Goal: Transaction & Acquisition: Book appointment/travel/reservation

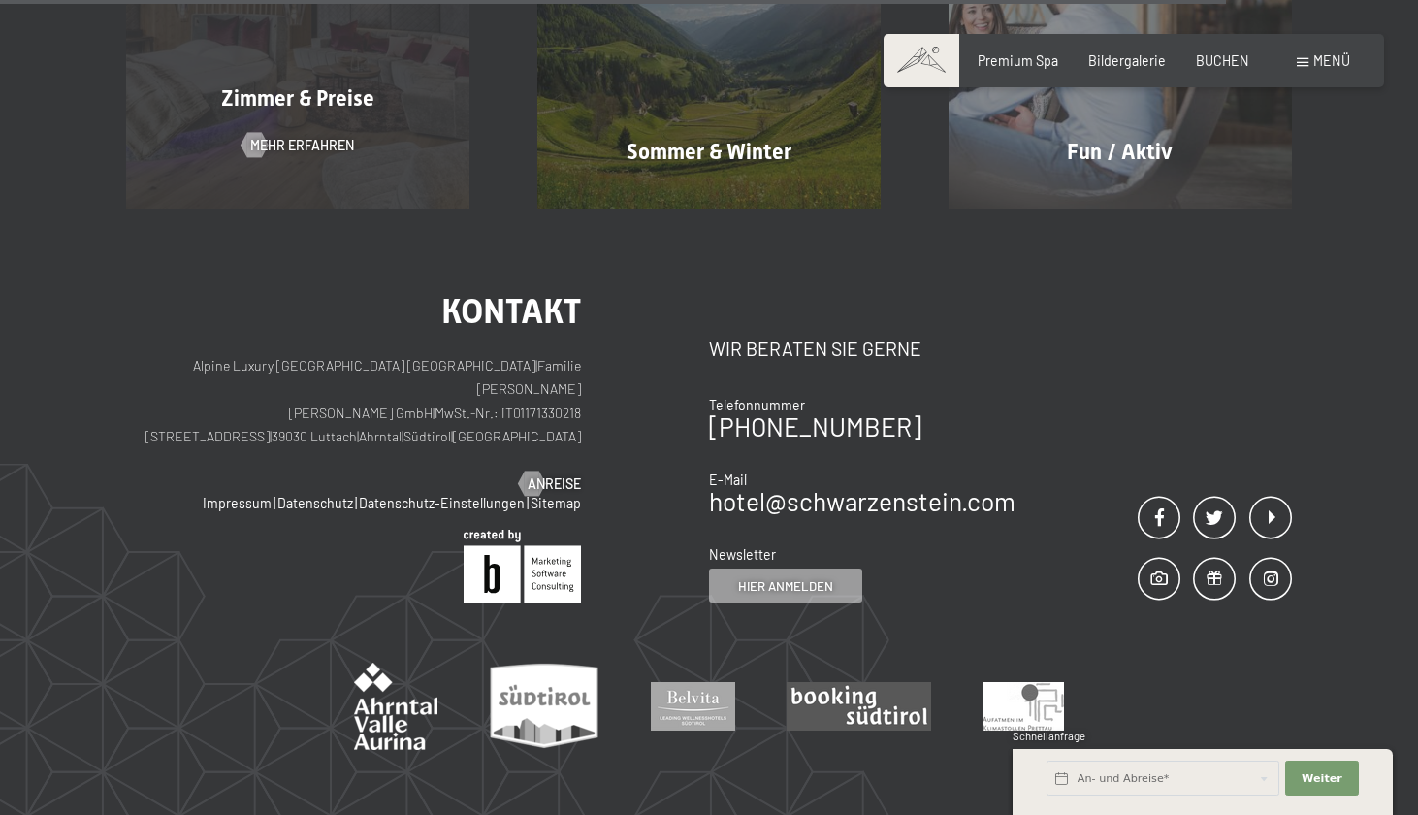
scroll to position [1406, 0]
click at [332, 122] on div "Zimmer & Preise Mehr erfahren" at bounding box center [297, 35] width 411 height 342
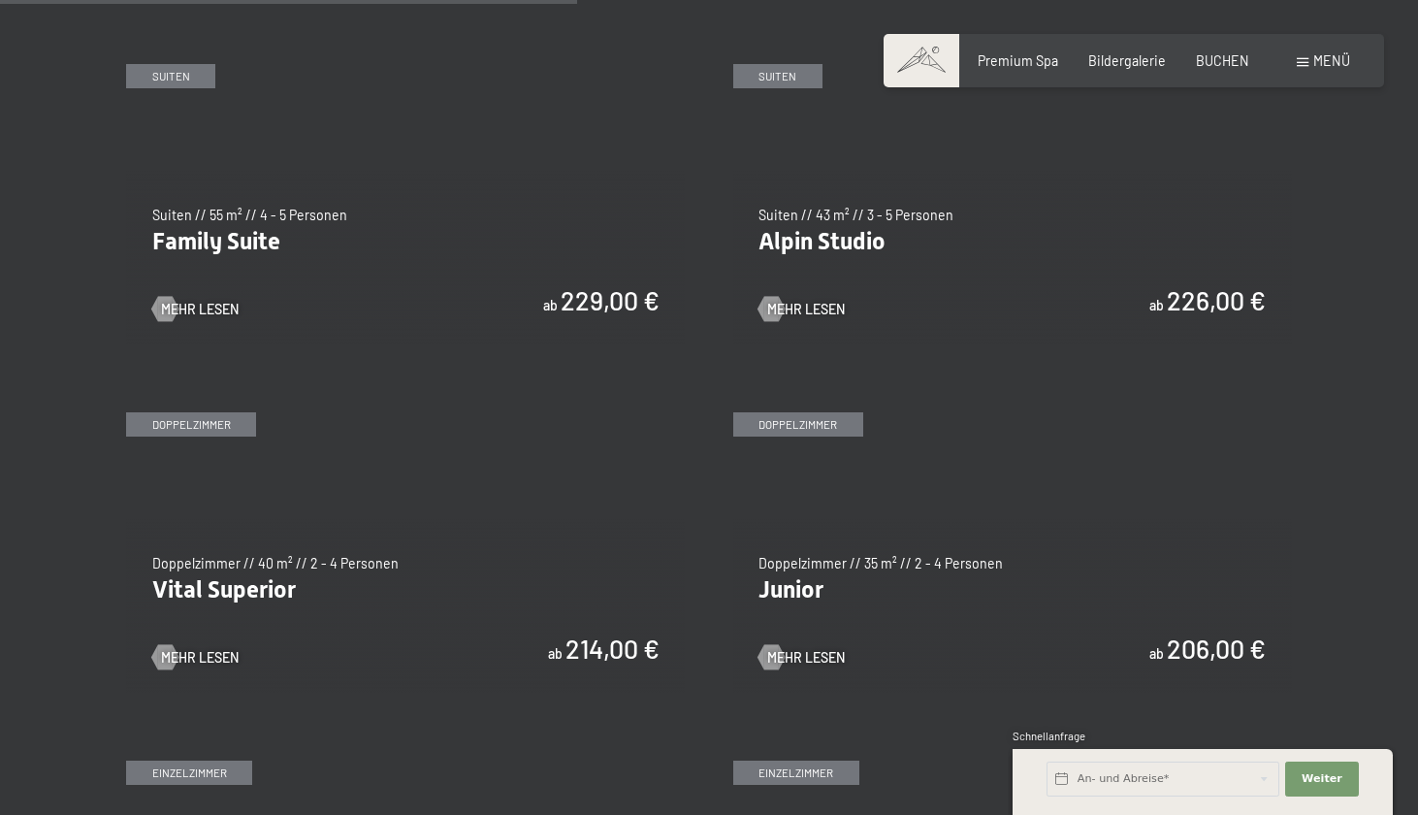
scroll to position [2146, 0]
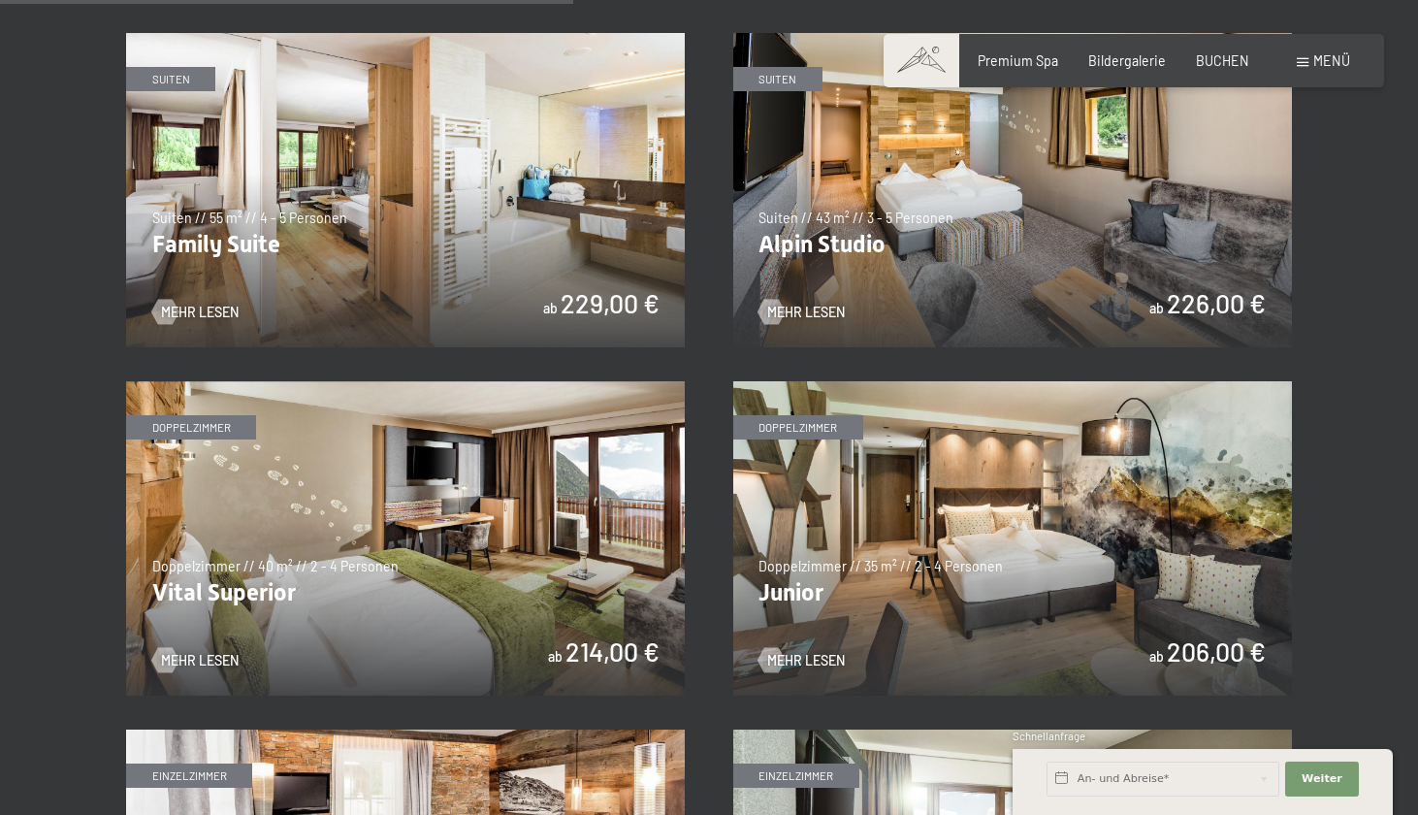
click at [388, 565] on img at bounding box center [405, 538] width 559 height 314
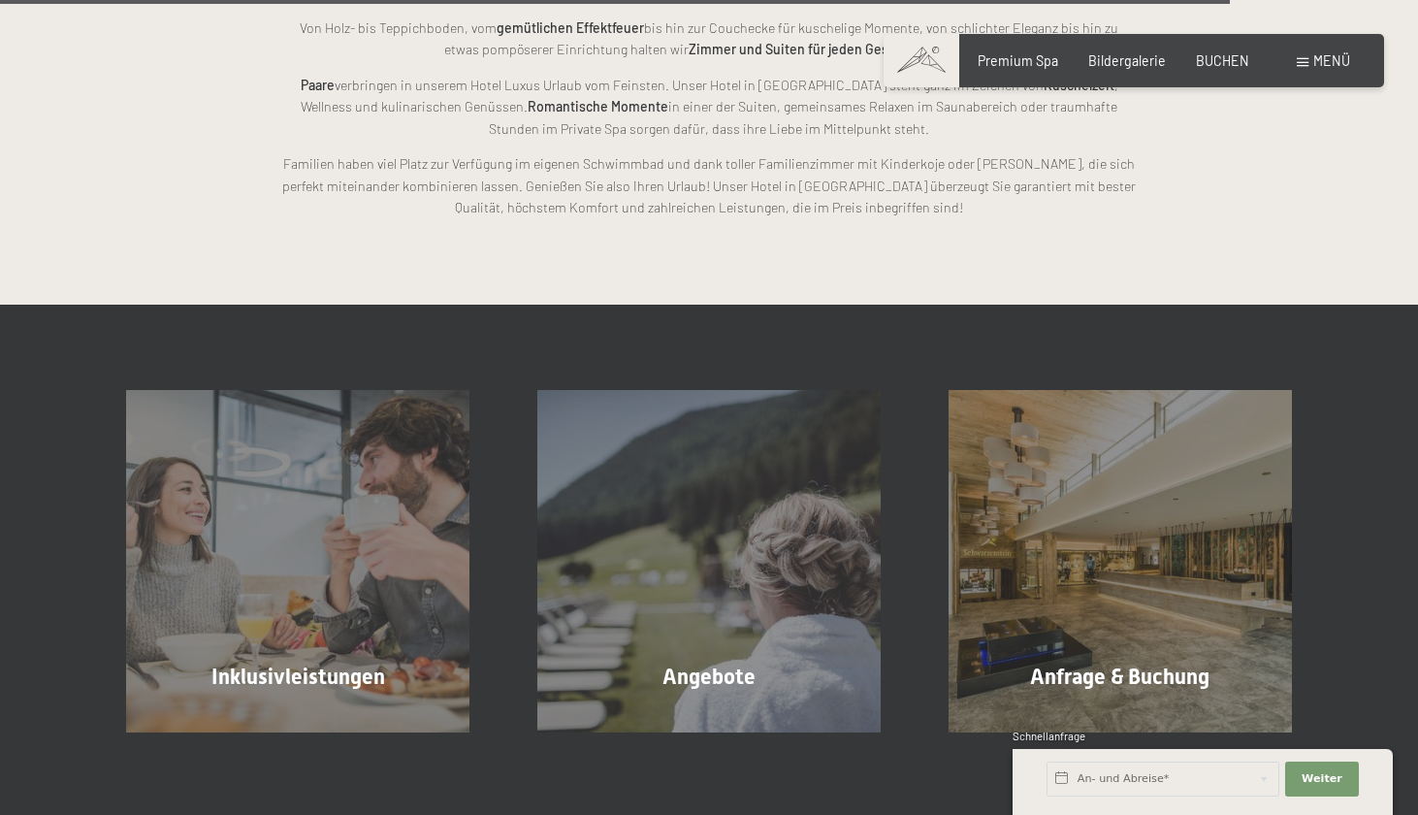
scroll to position [4683, 0]
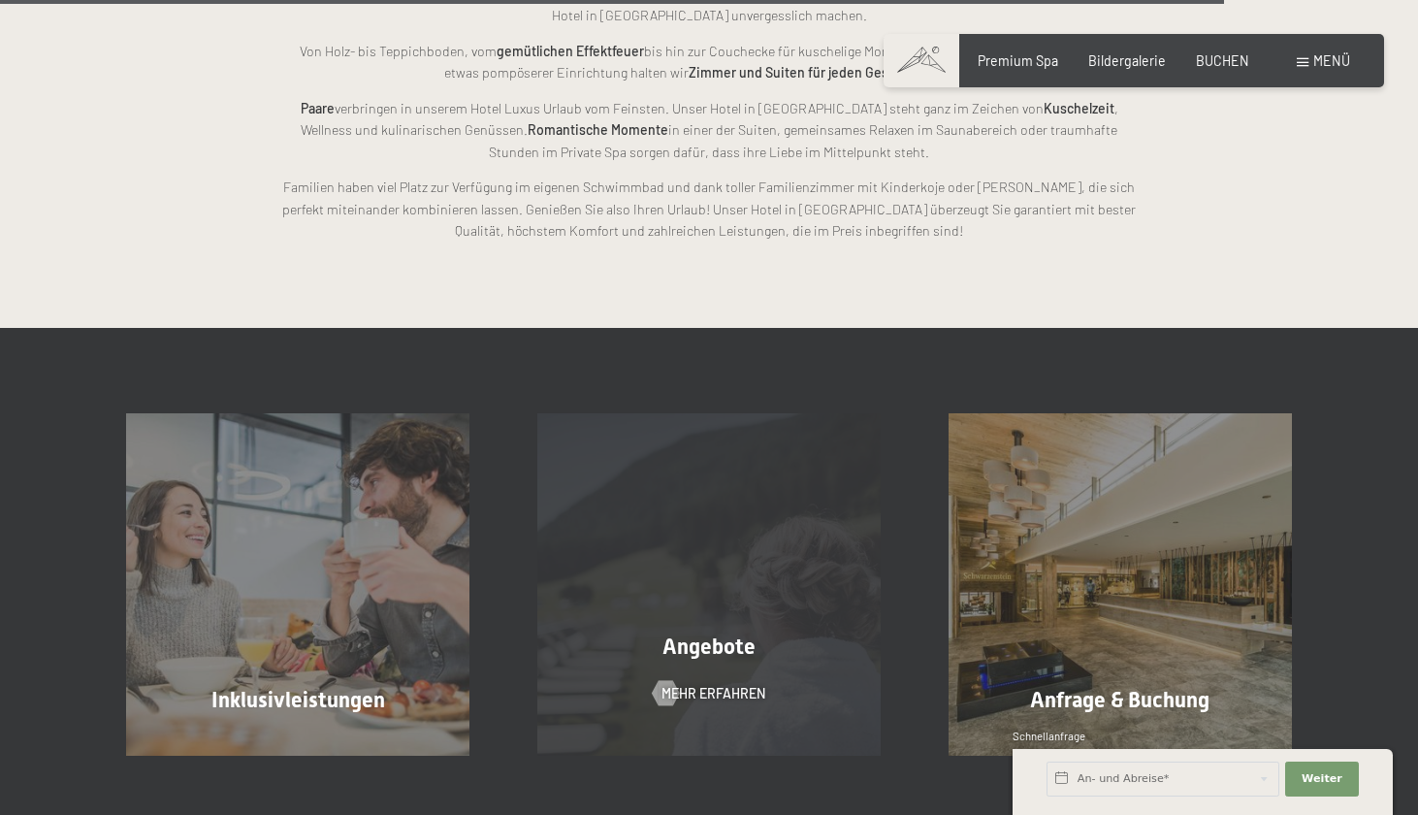
click at [640, 420] on div "Angebote Mehr erfahren" at bounding box center [708, 584] width 411 height 342
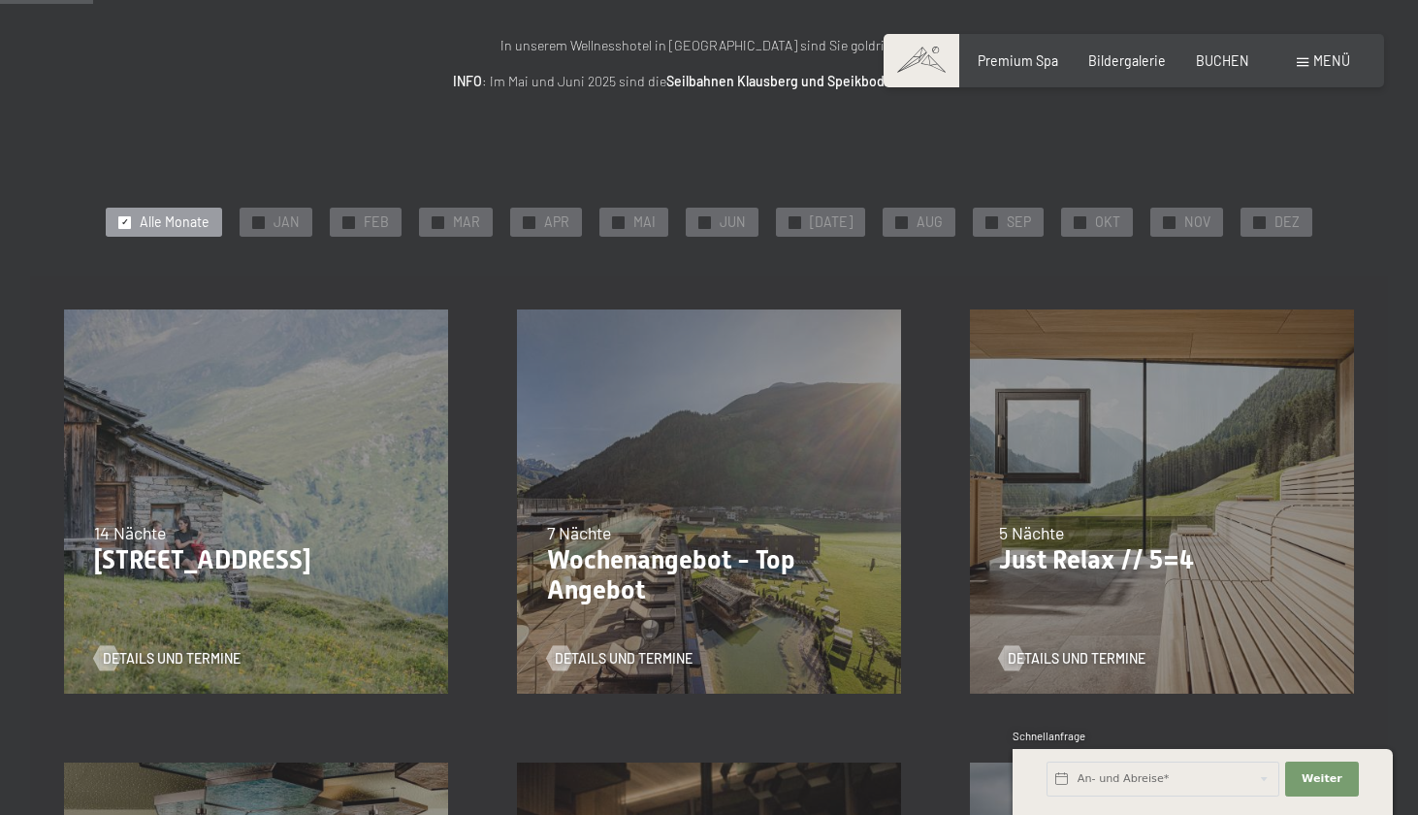
scroll to position [241, 0]
click at [1281, 227] on span "DEZ" at bounding box center [1287, 222] width 25 height 19
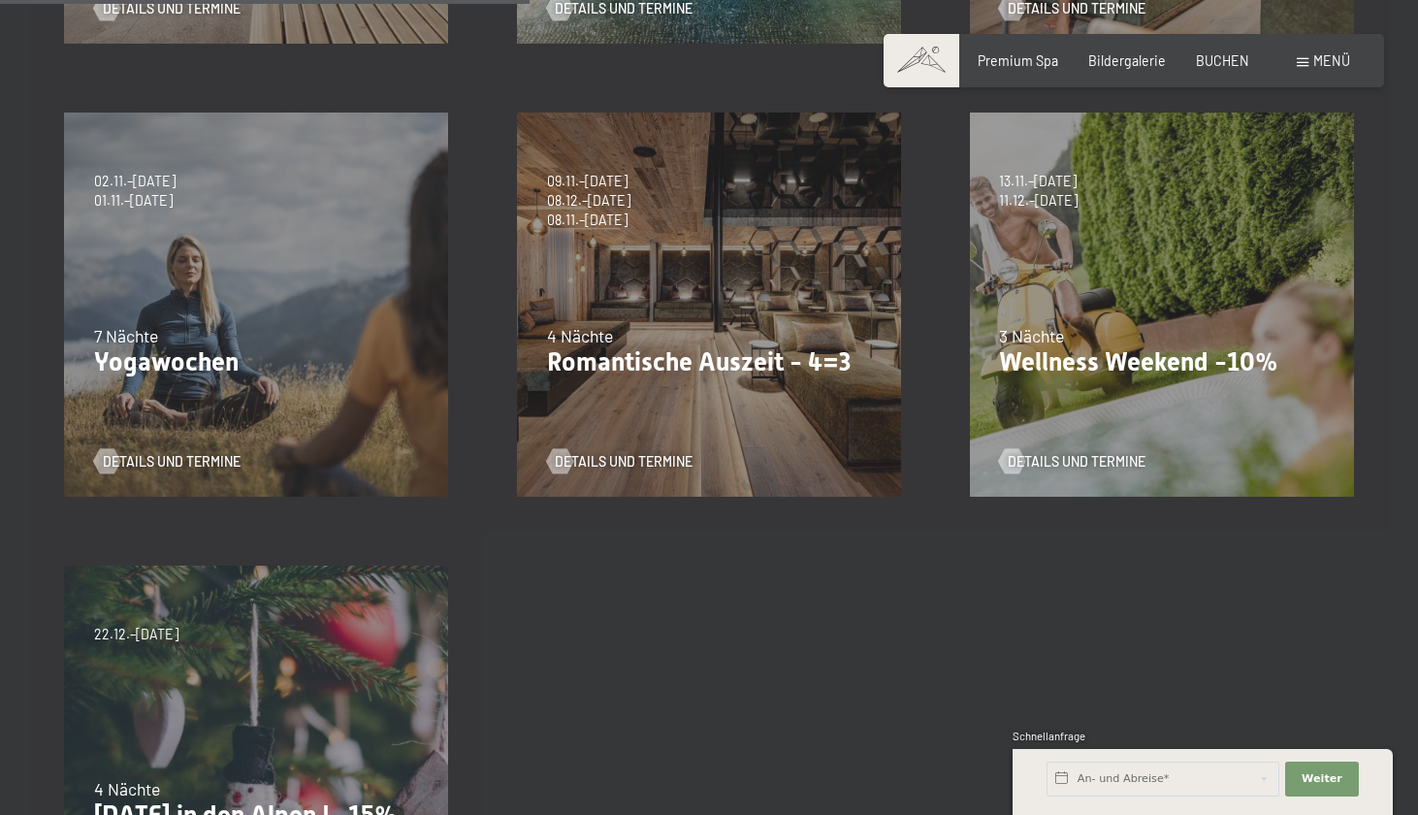
scroll to position [897, 2]
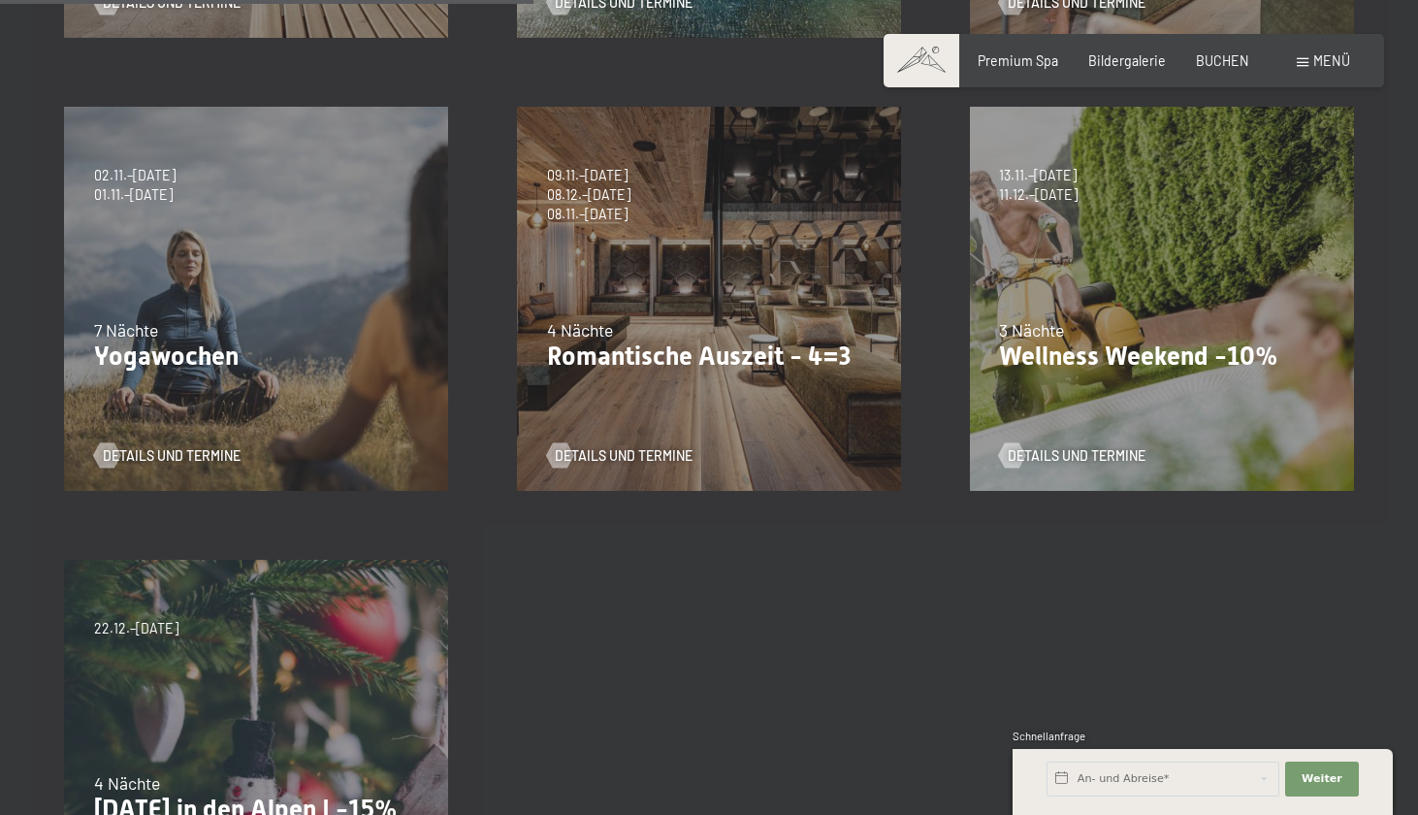
click at [698, 392] on div "09.11.–05.12.2025 08.12.–19.12.2025 11.01.–23.01.2026 08.03.–27.03.2026 29.03.–…" at bounding box center [709, 299] width 453 height 453
click at [597, 454] on span "Einwilligung Marketing*" at bounding box center [601, 462] width 160 height 19
click at [511, 454] on input "Einwilligung Marketing*" at bounding box center [501, 462] width 19 height 19
click at [561, 455] on span "Einwilligung Marketing*" at bounding box center [601, 462] width 160 height 19
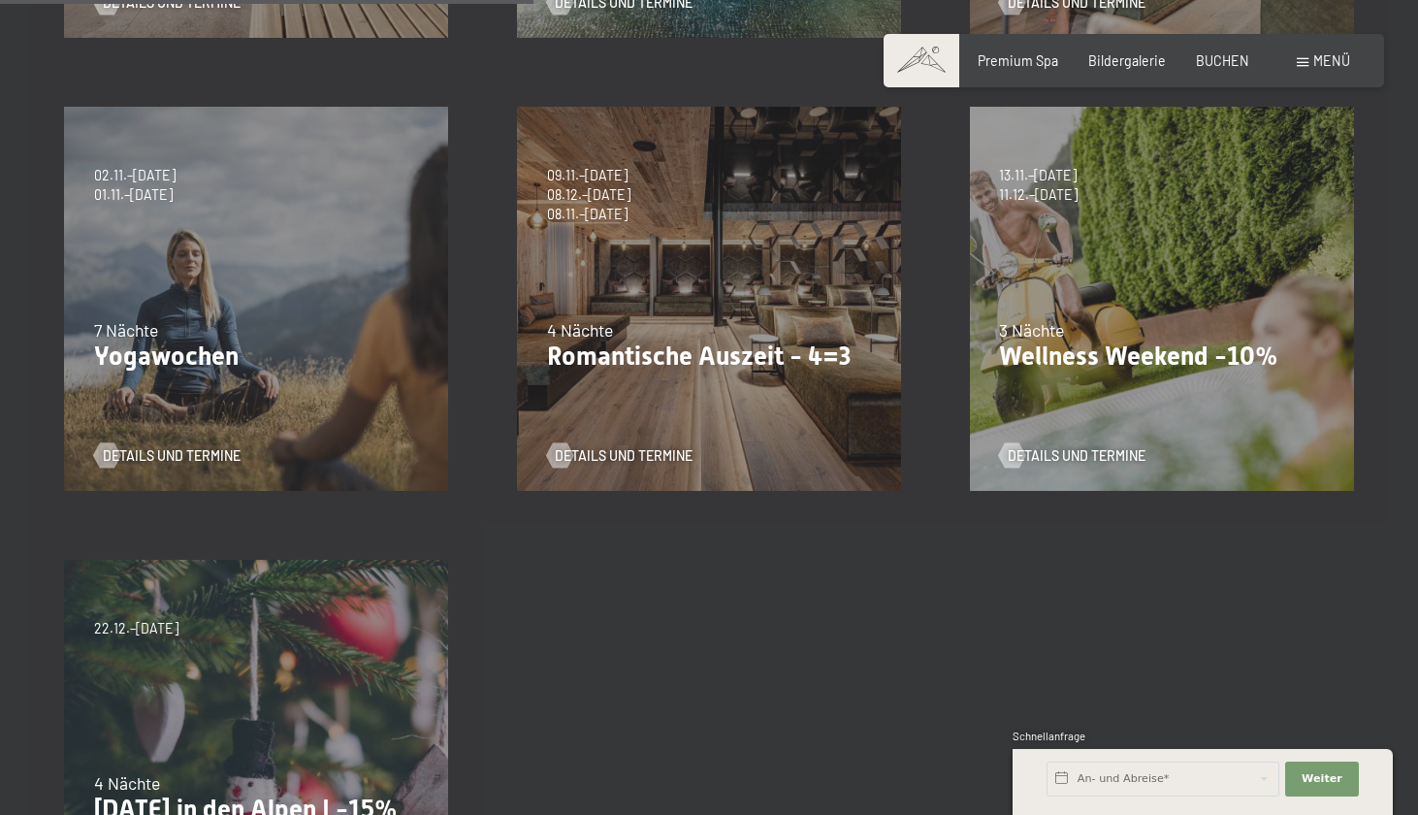
click at [511, 455] on input "Einwilligung Marketing*" at bounding box center [501, 462] width 19 height 19
checkbox input "false"
click at [662, 283] on div "09.11.–05.12.2025 08.12.–19.12.2025 11.01.–23.01.2026 08.03.–27.03.2026 29.03.–…" at bounding box center [709, 299] width 453 height 453
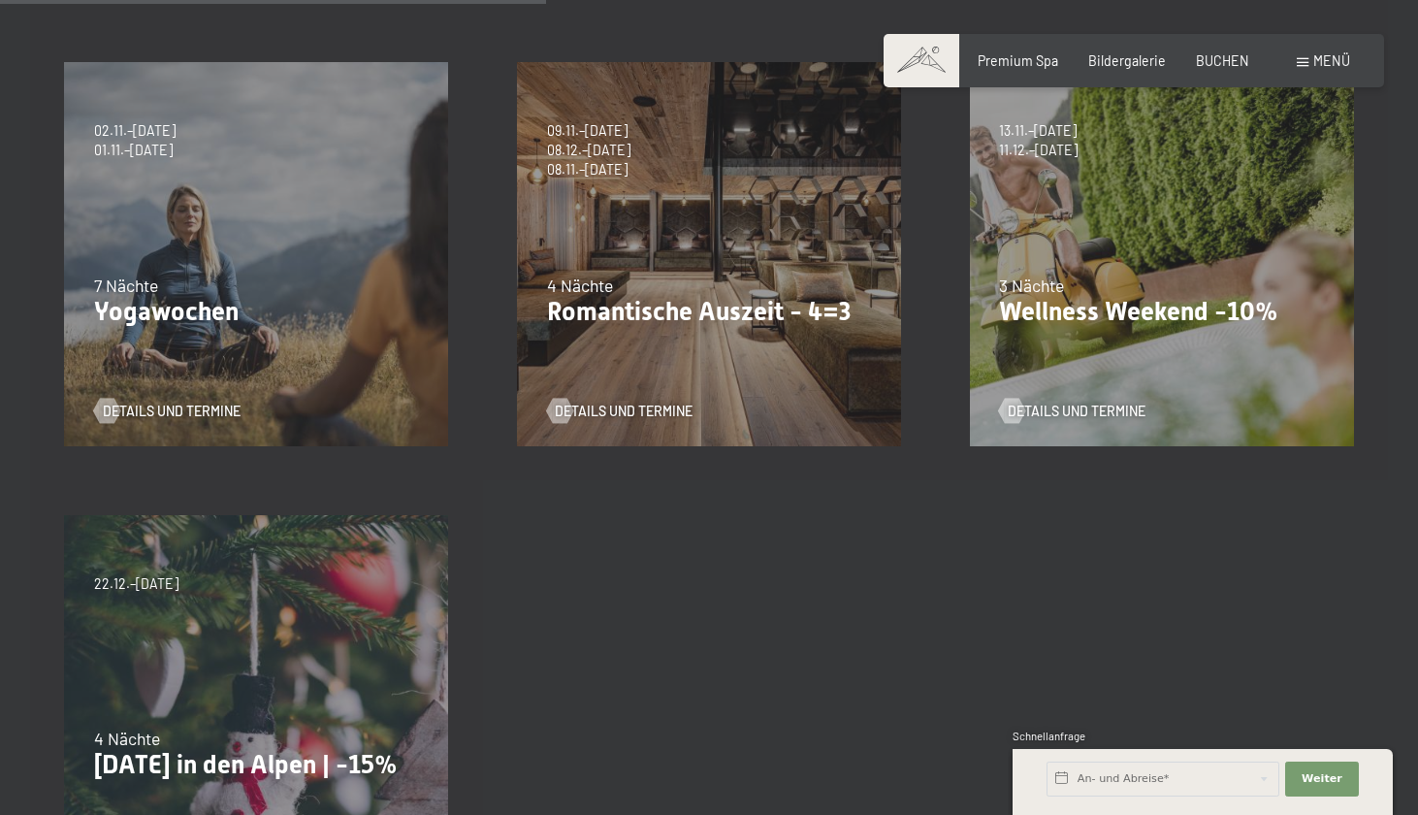
scroll to position [945, 0]
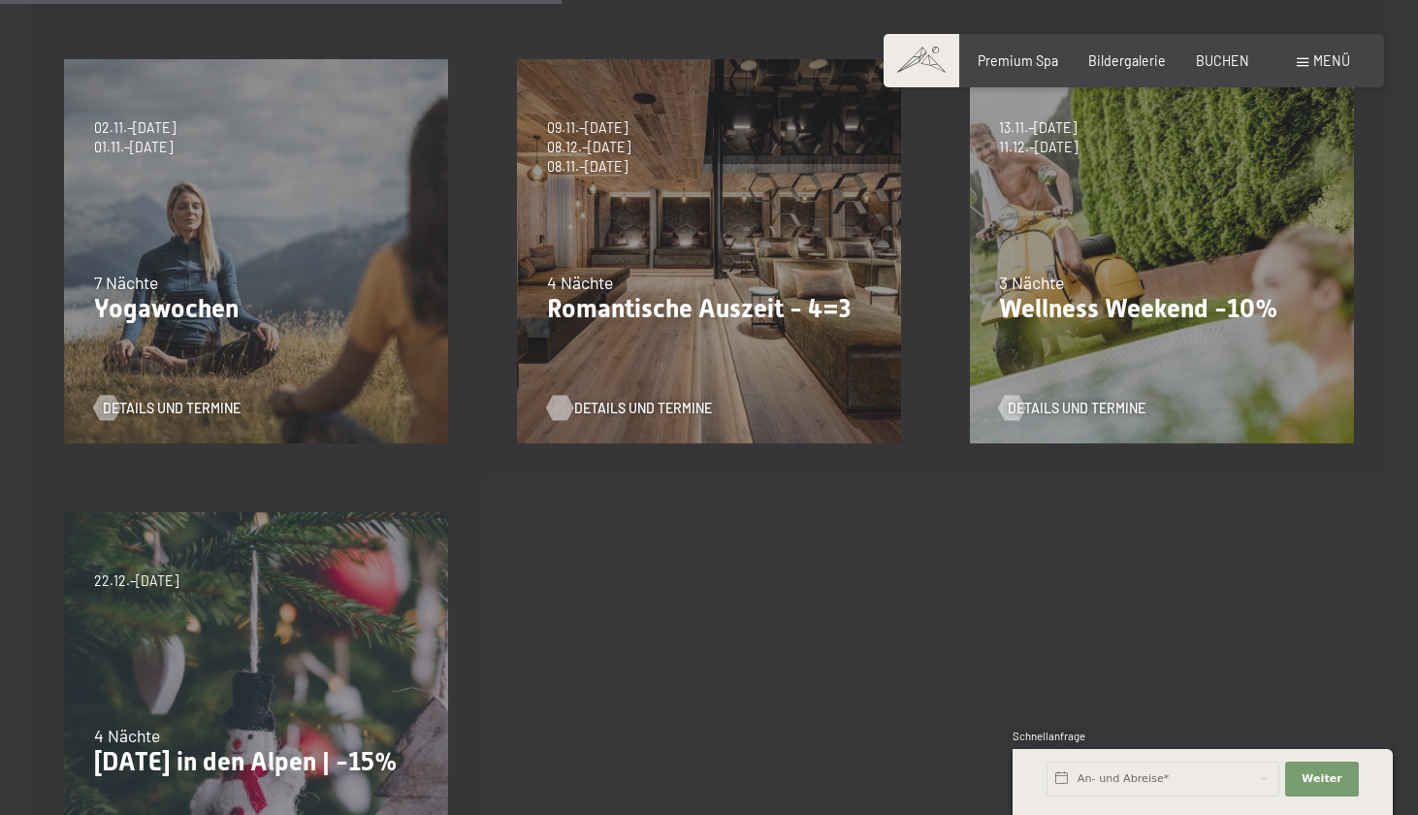
click at [562, 400] on div at bounding box center [559, 408] width 15 height 25
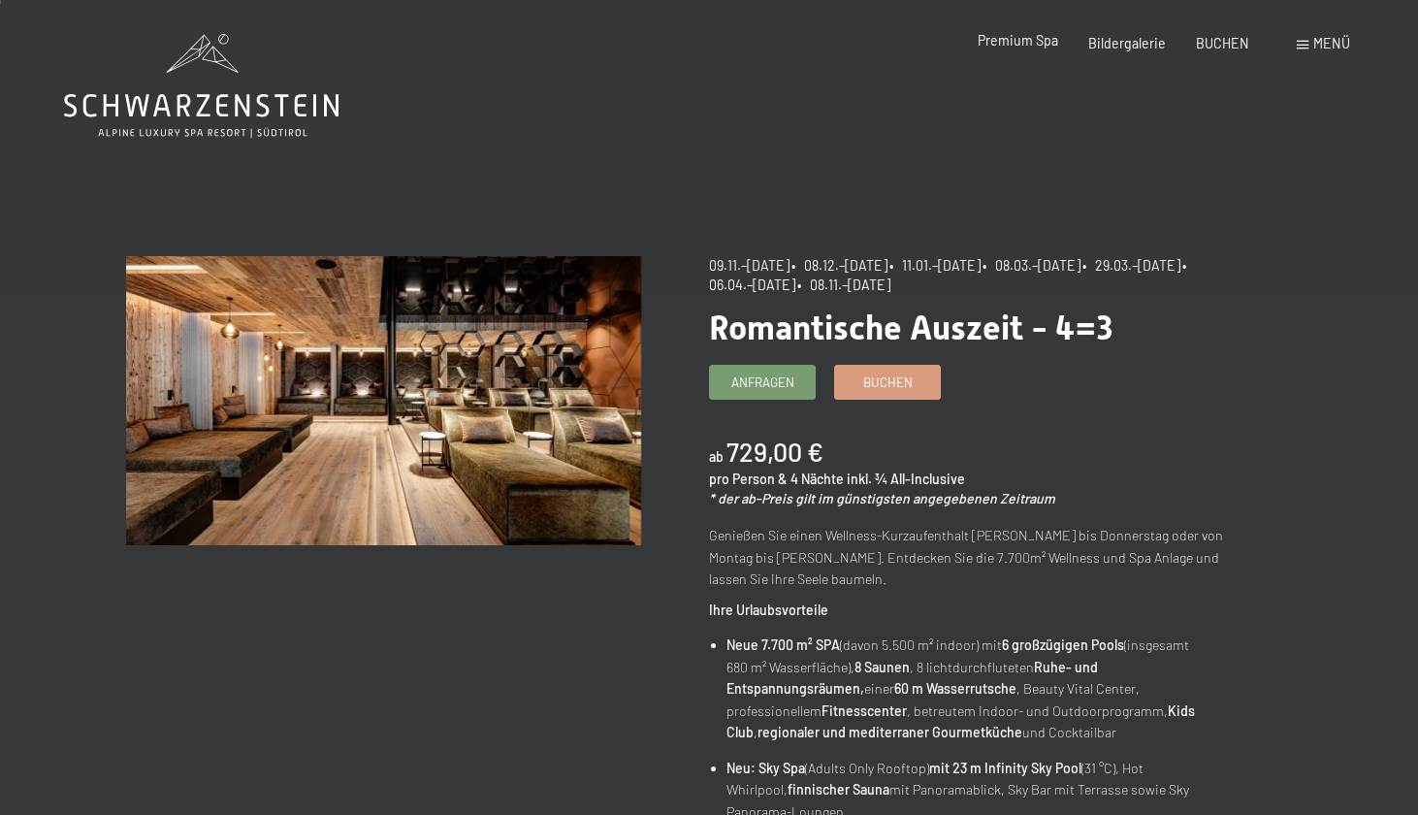
scroll to position [3, 0]
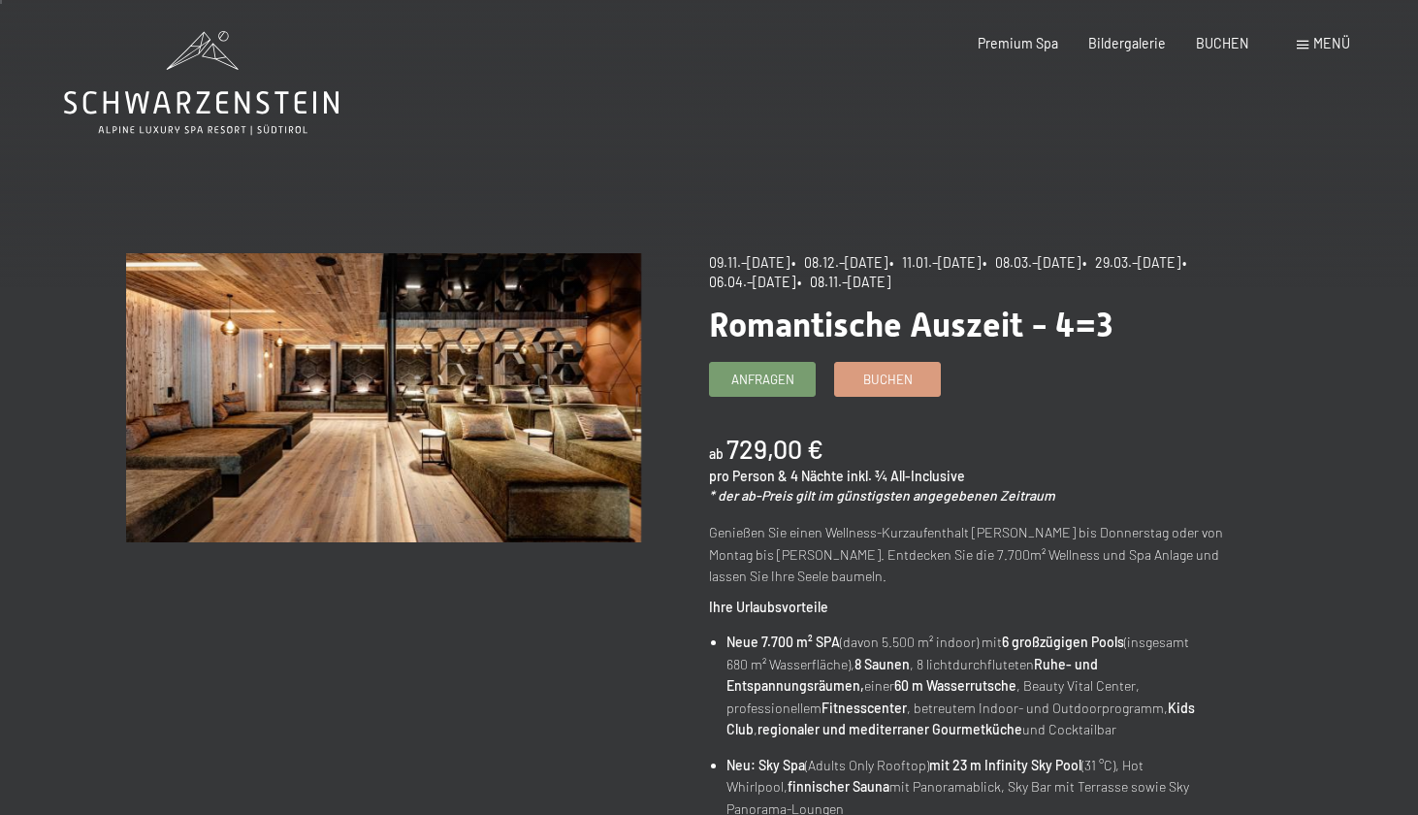
click at [1323, 43] on span "Menü" at bounding box center [1331, 43] width 37 height 16
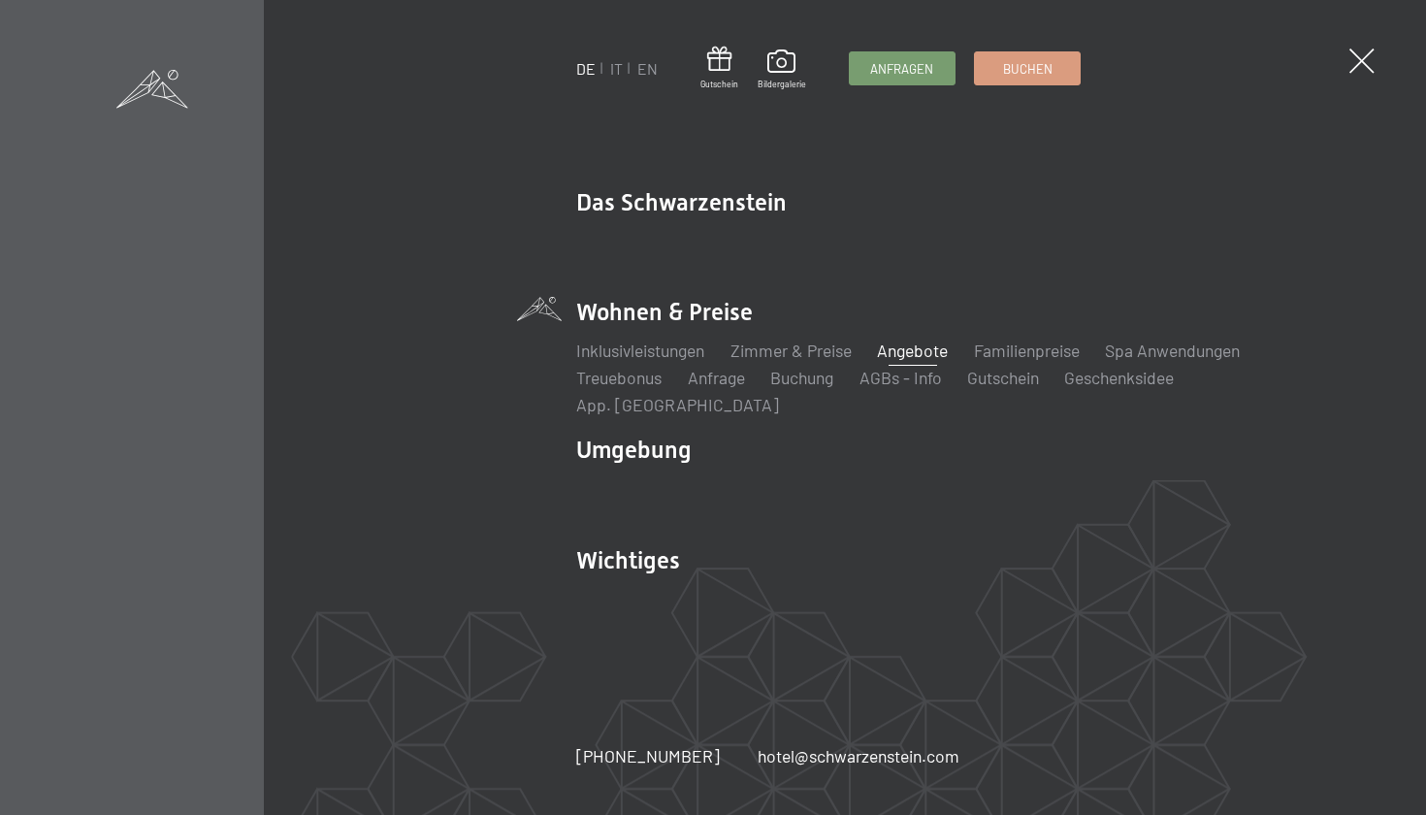
click at [1364, 59] on span at bounding box center [1361, 60] width 25 height 25
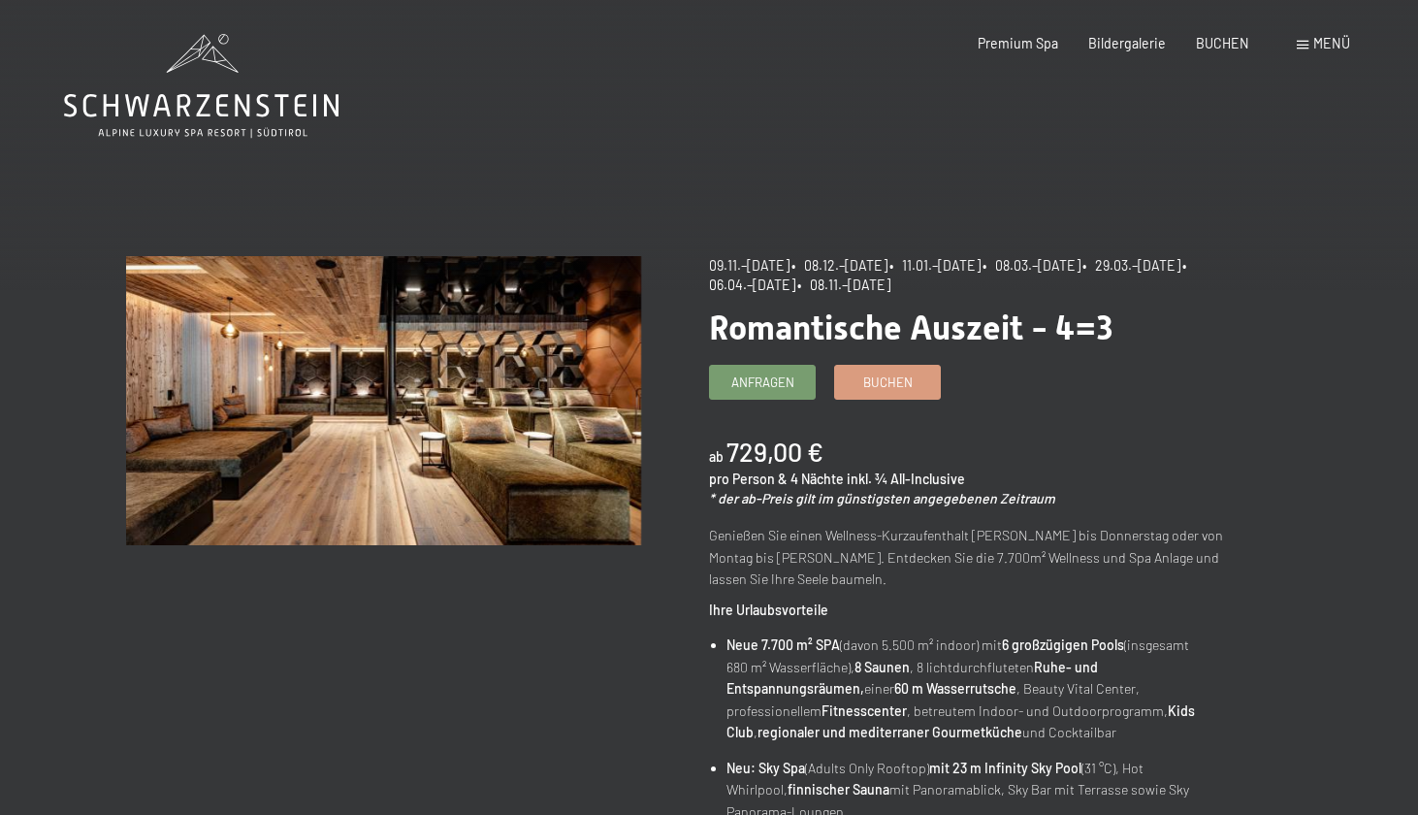
scroll to position [0, 0]
